Goal: Task Accomplishment & Management: Use online tool/utility

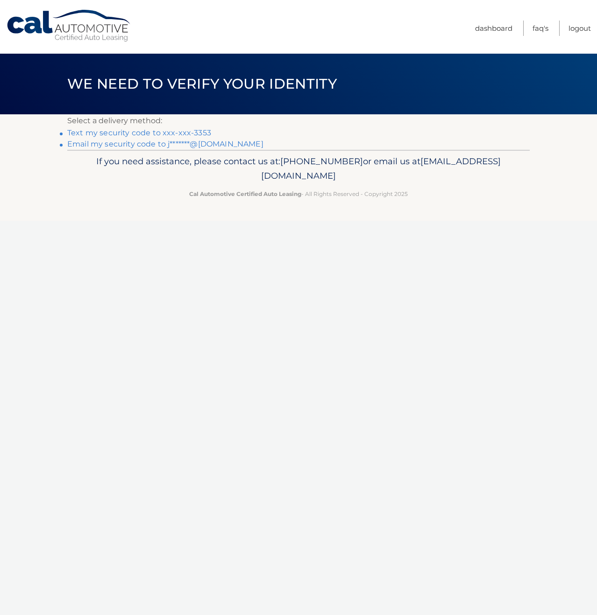
click at [179, 132] on link "Text my security code to xxx-xxx-3353" at bounding box center [139, 132] width 144 height 9
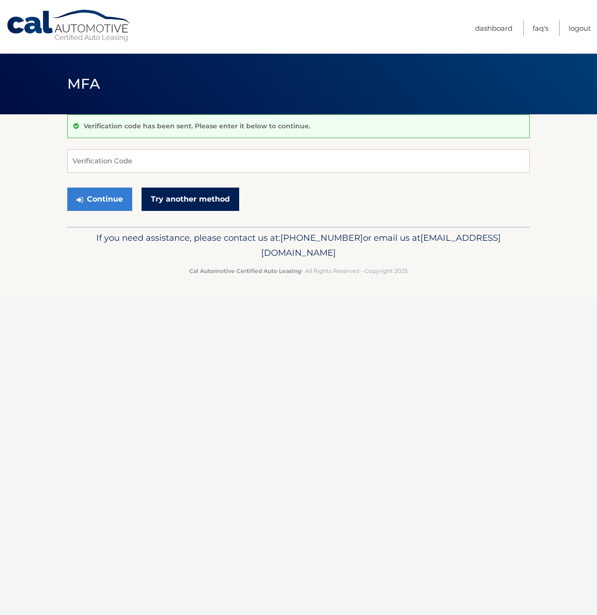
click at [167, 197] on link "Try another method" at bounding box center [190, 199] width 98 height 23
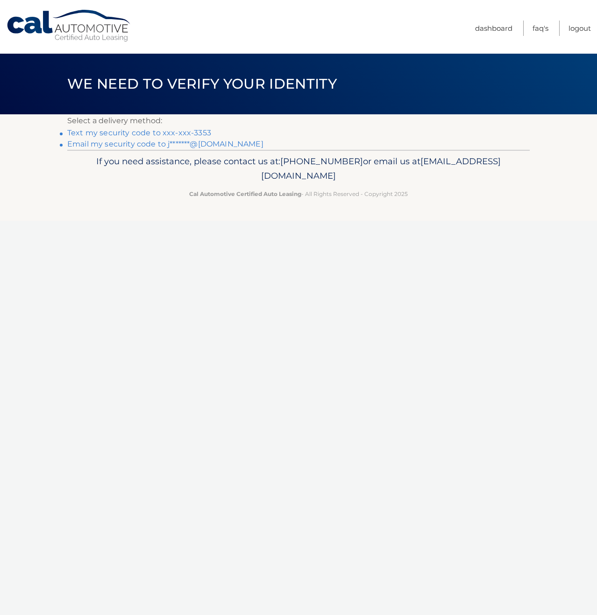
click at [158, 133] on link "Text my security code to xxx-xxx-3353" at bounding box center [139, 132] width 144 height 9
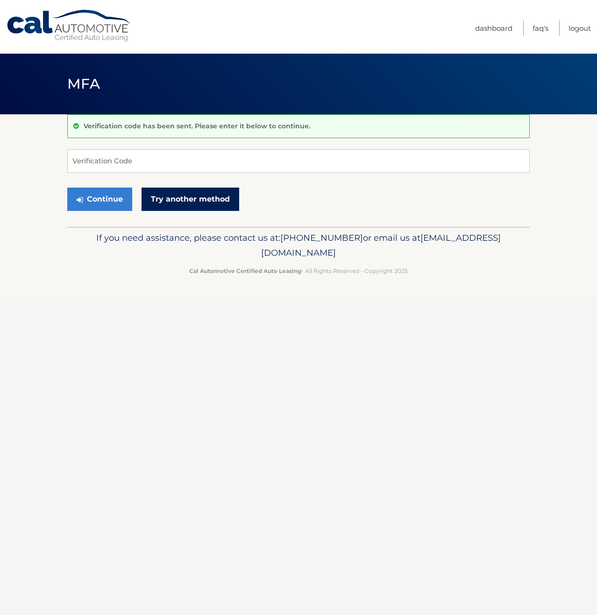
click at [171, 198] on link "Try another method" at bounding box center [190, 199] width 98 height 23
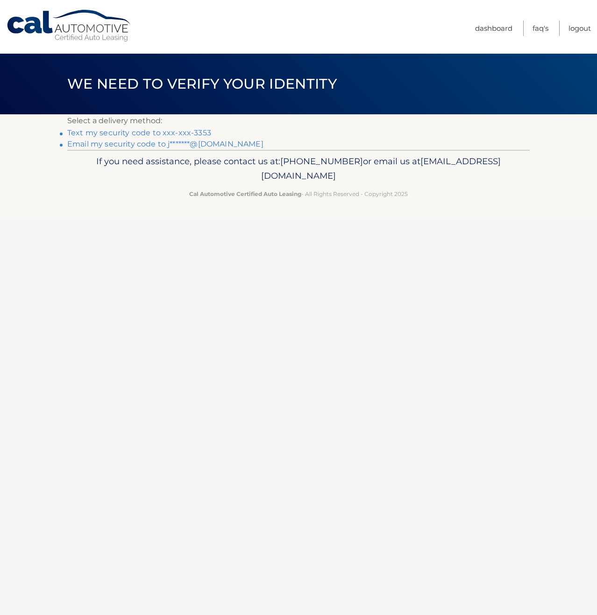
click at [167, 140] on link "Email my security code to j*******@[DOMAIN_NAME]" at bounding box center [165, 144] width 196 height 9
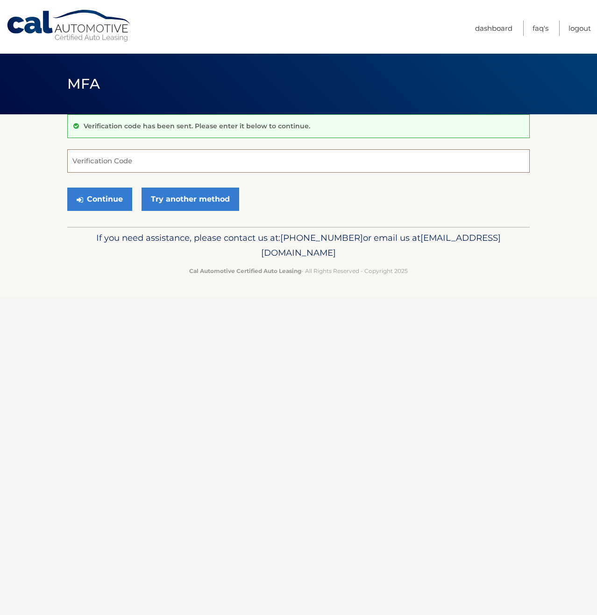
click at [207, 160] on input "Verification Code" at bounding box center [298, 160] width 462 height 23
type input "111644"
click at [98, 205] on button "Continue" at bounding box center [99, 199] width 65 height 23
